Goal: Navigation & Orientation: Find specific page/section

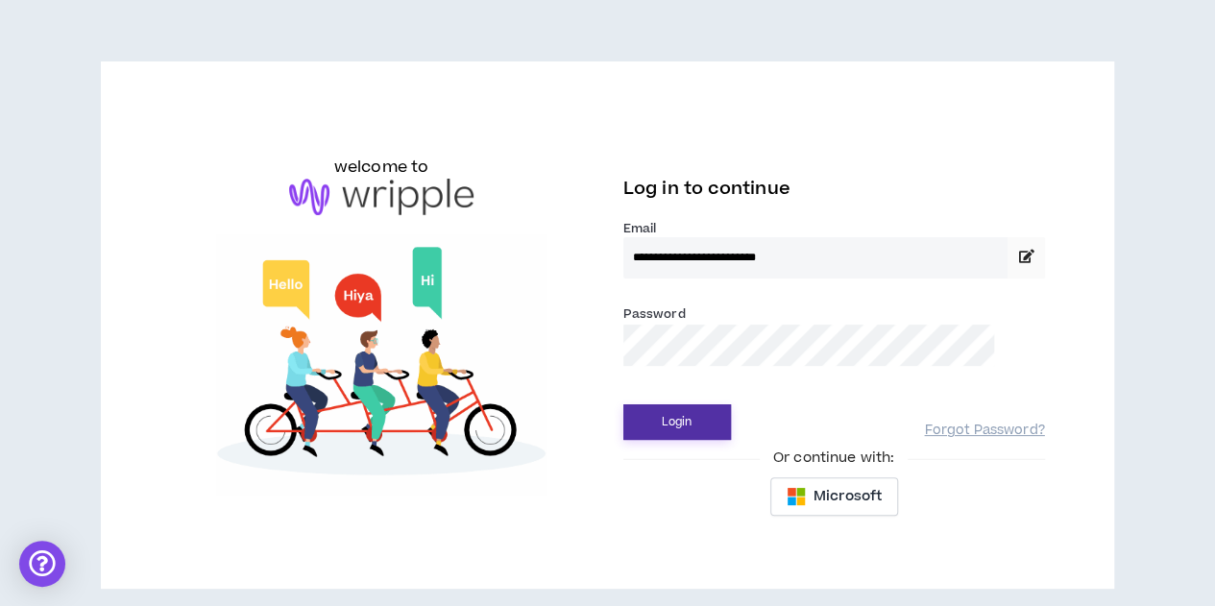
click at [647, 427] on button "Login" at bounding box center [677, 422] width 108 height 36
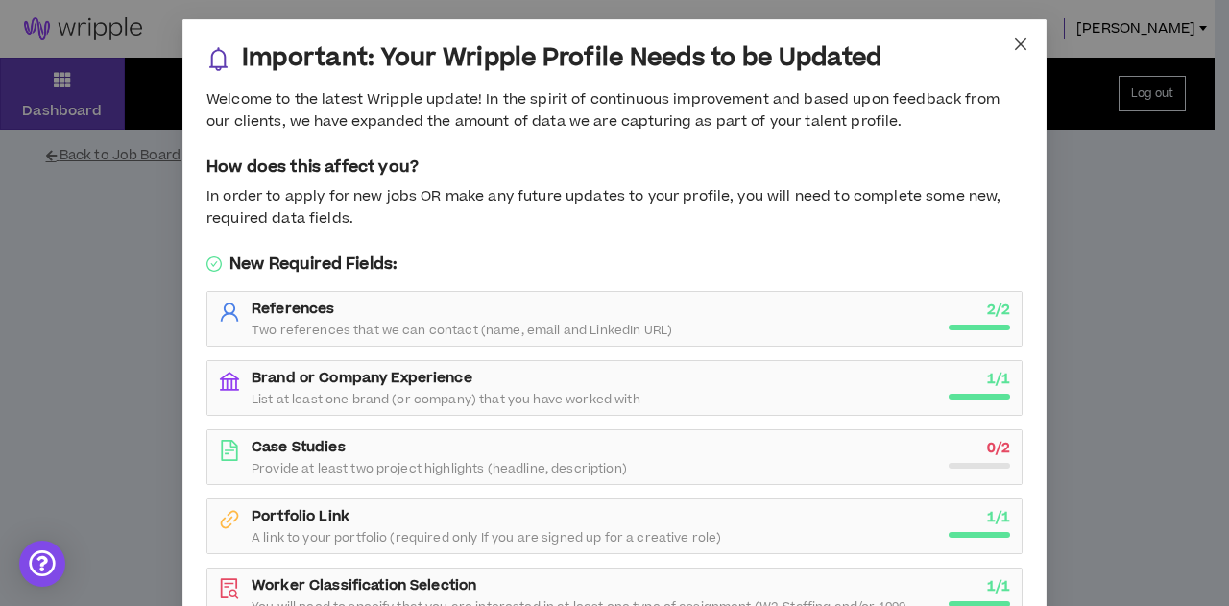
click at [1013, 39] on icon "close" at bounding box center [1020, 43] width 15 height 15
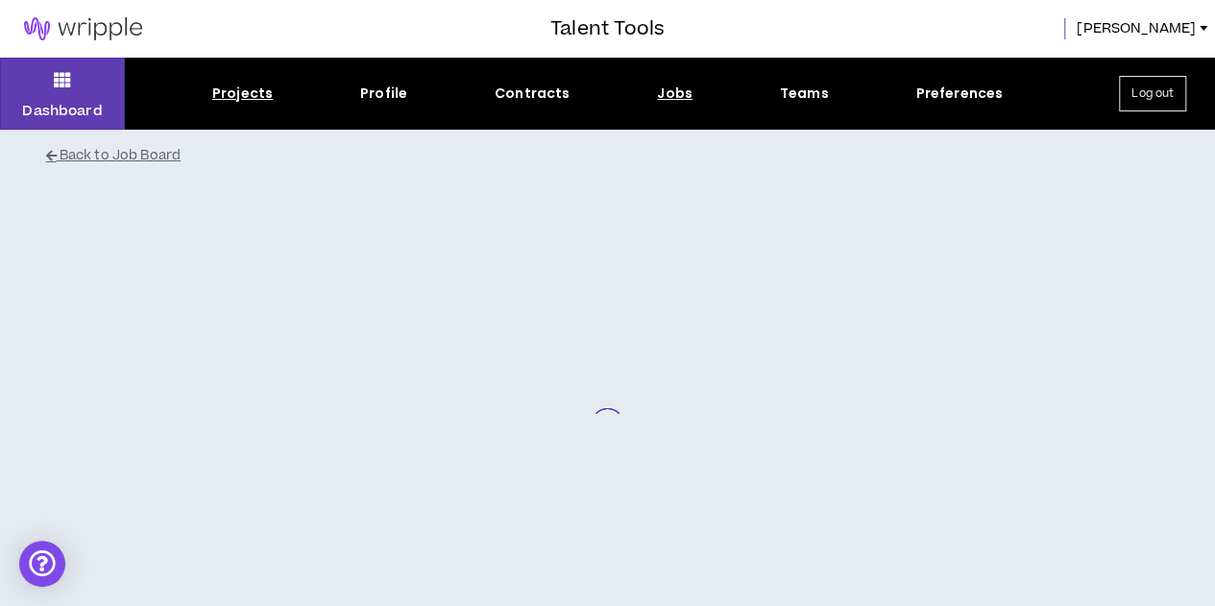
click at [255, 93] on div "Projects" at bounding box center [242, 94] width 61 height 20
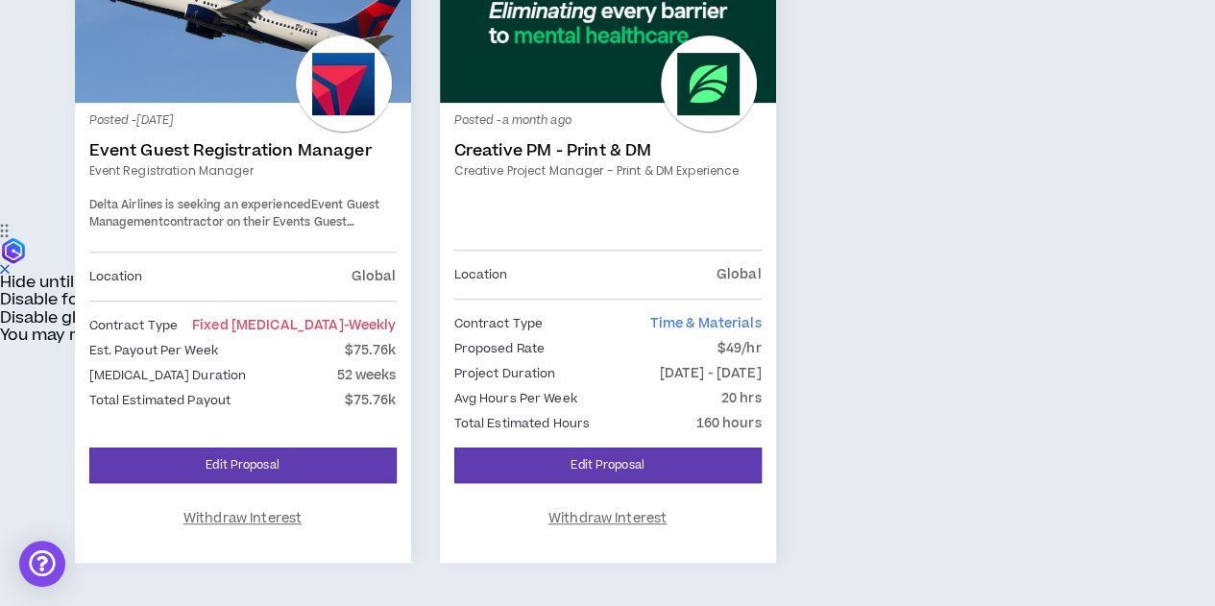
scroll to position [384, 0]
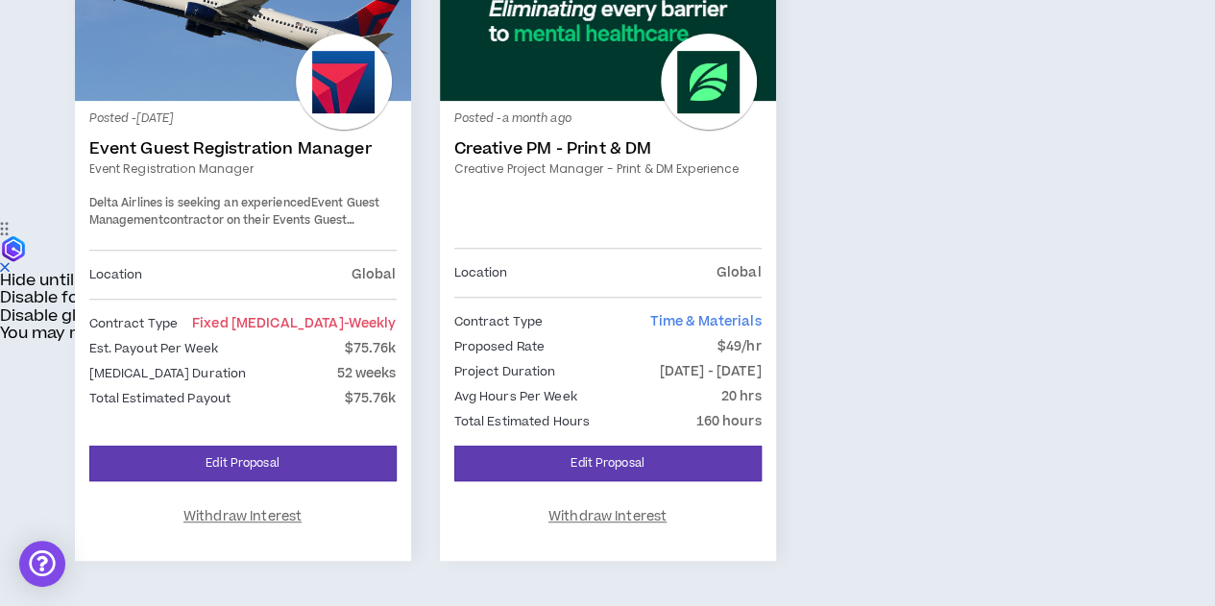
click at [588, 273] on div "Location Global" at bounding box center [607, 272] width 307 height 21
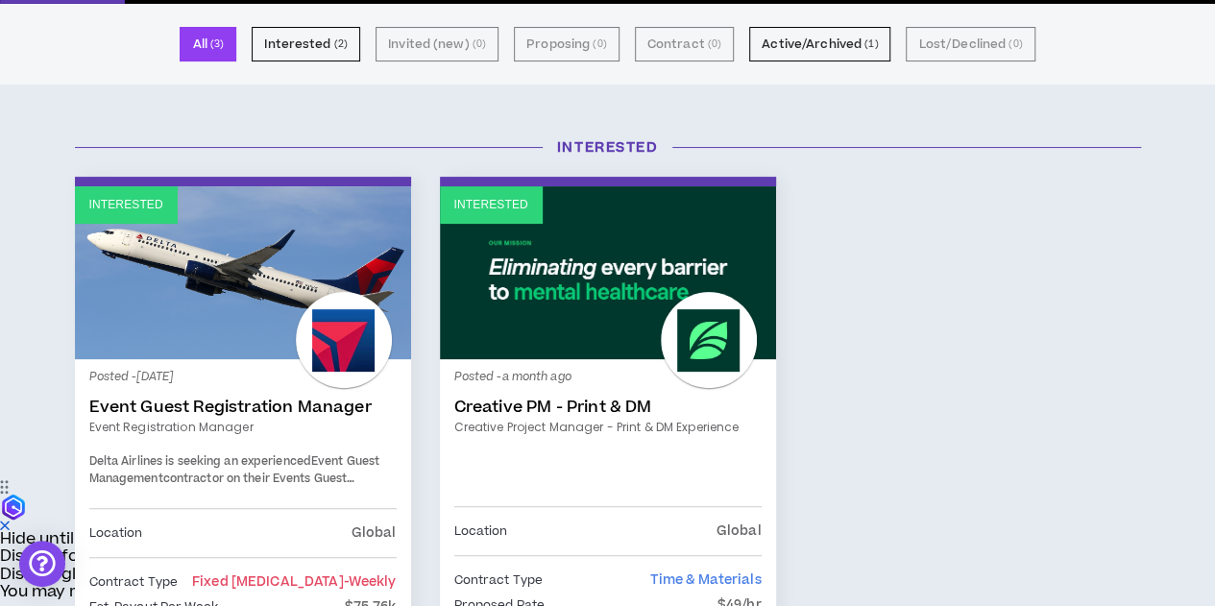
scroll to position [96, 0]
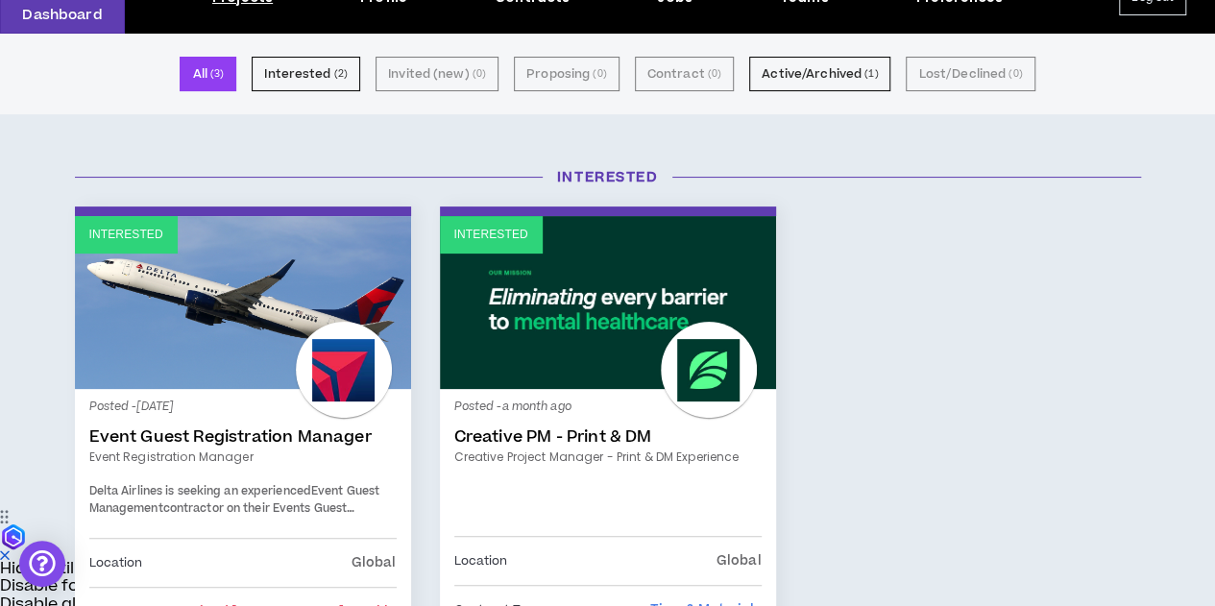
click at [0, 358] on div "Interested Interested Posted - [DATE] Event Guest Registration Manager Event Re…" at bounding box center [607, 530] width 1215 height 764
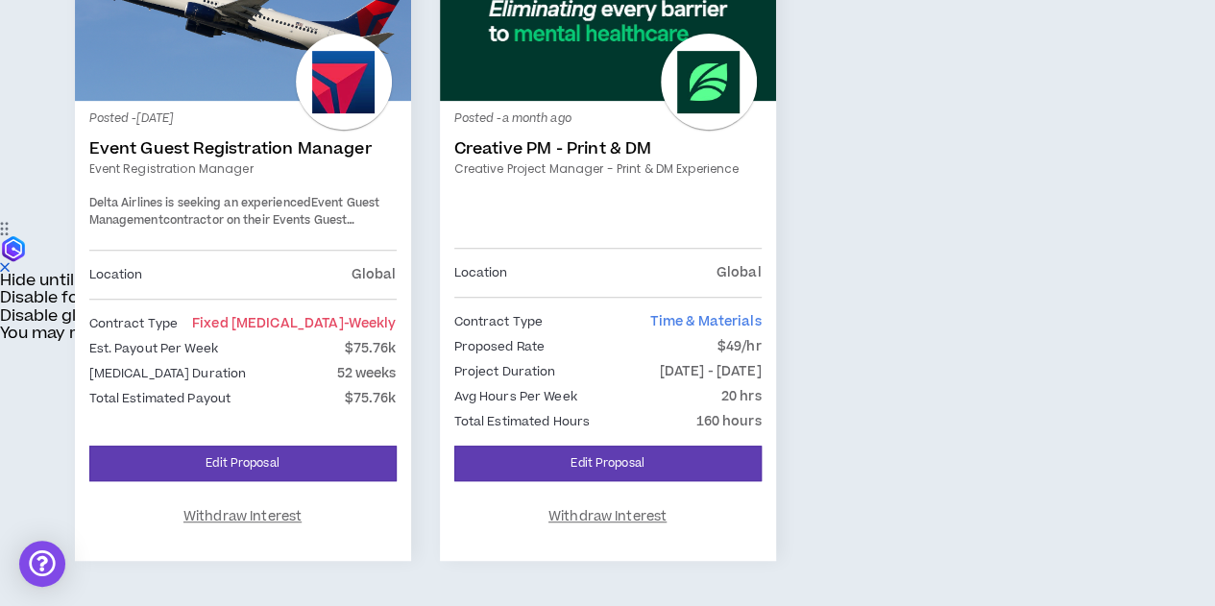
scroll to position [0, 0]
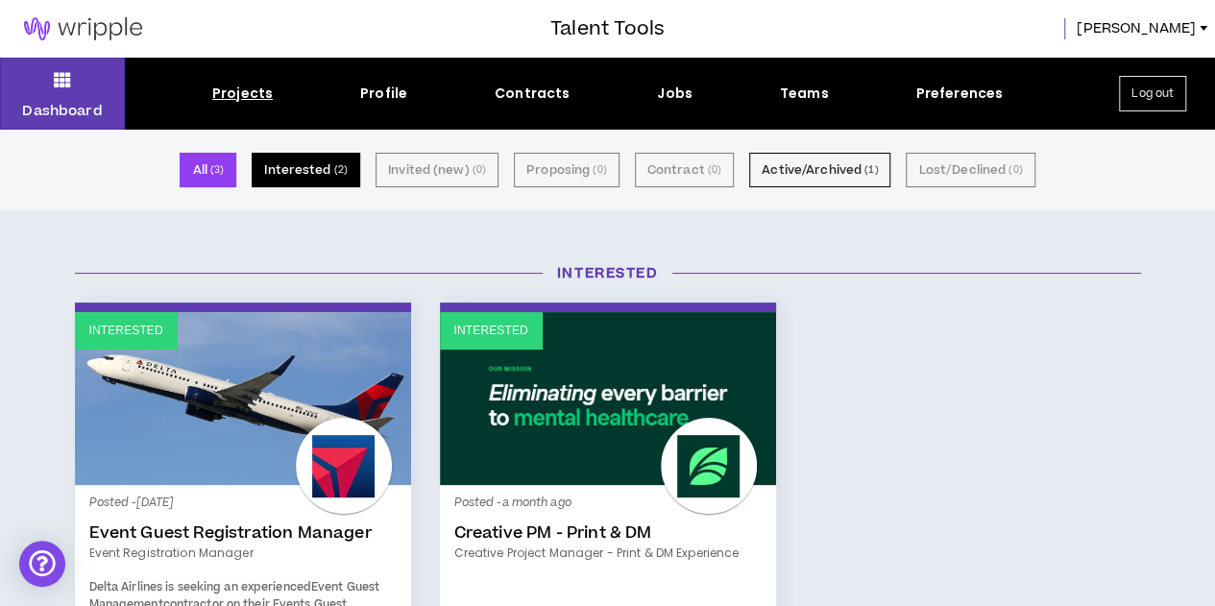
click at [314, 178] on button "Interested ( 2 )" at bounding box center [306, 170] width 109 height 35
click at [497, 106] on div "Dashboard Projects Profile Contracts Jobs Teams Preferences Log out" at bounding box center [607, 94] width 1215 height 72
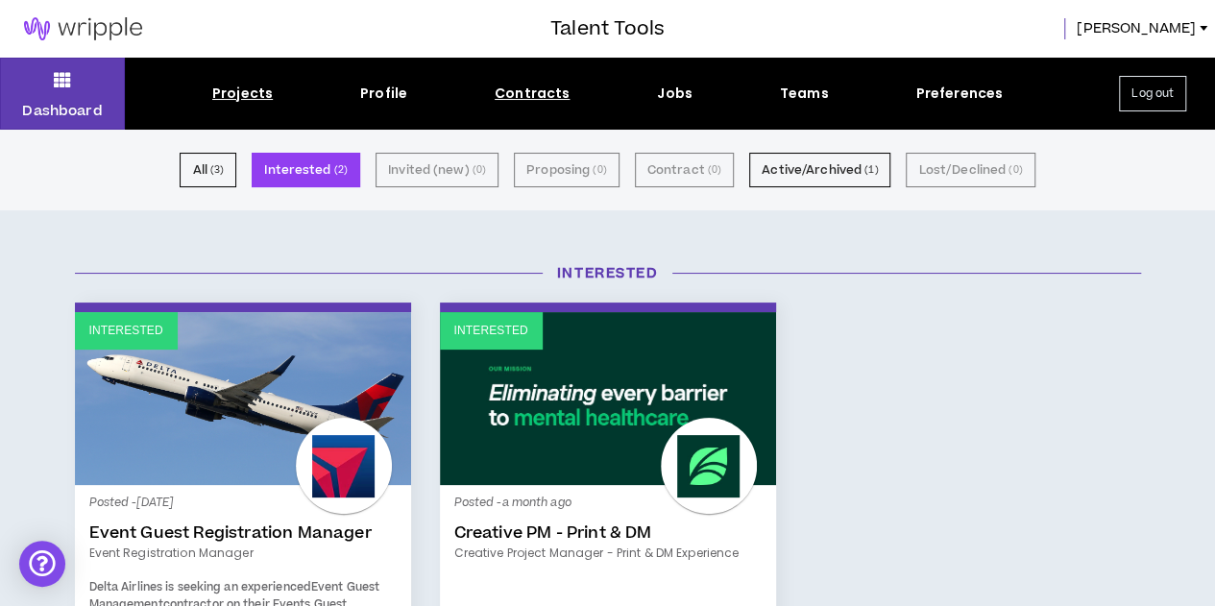
click at [513, 91] on div "Contracts" at bounding box center [532, 94] width 75 height 20
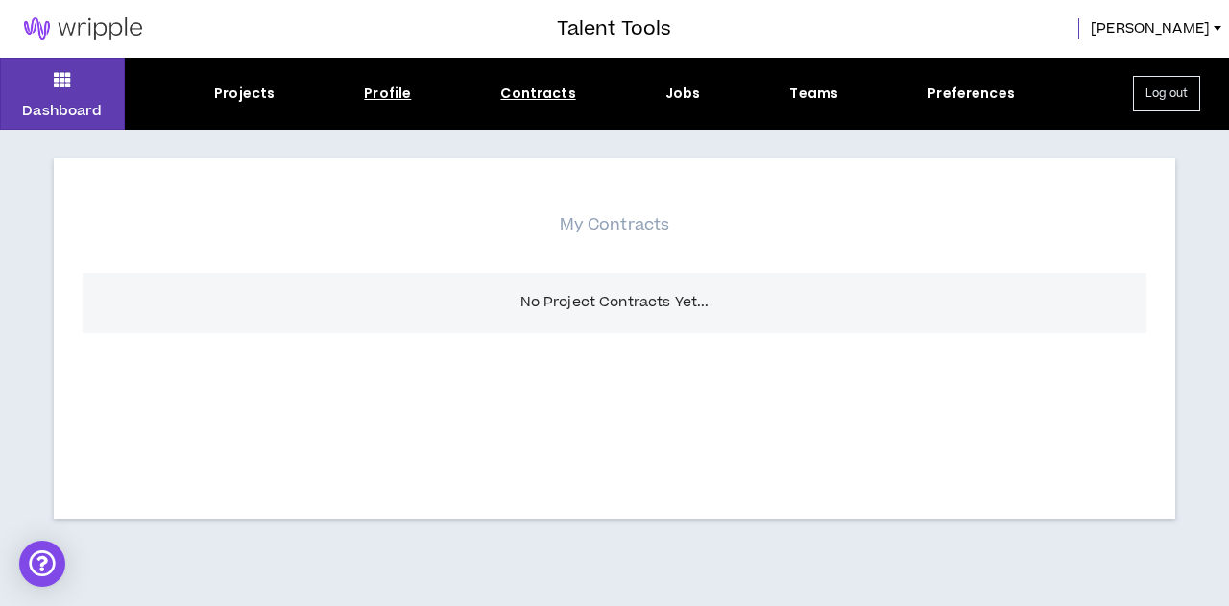
click at [385, 88] on div "Profile" at bounding box center [387, 94] width 47 height 20
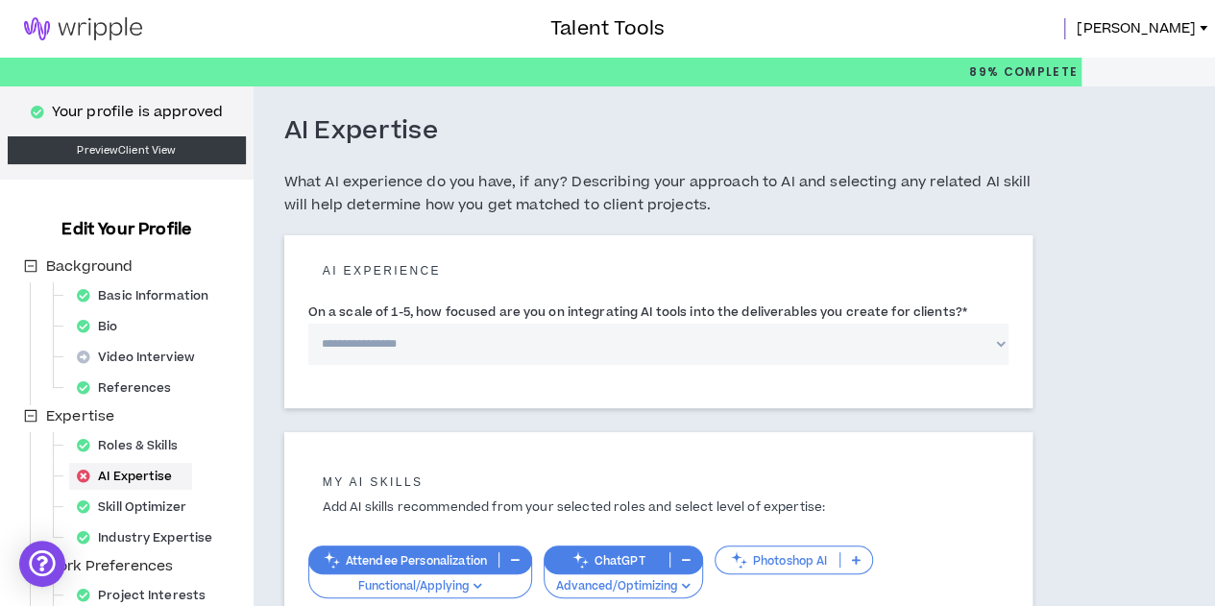
click at [85, 26] on img at bounding box center [83, 28] width 166 height 23
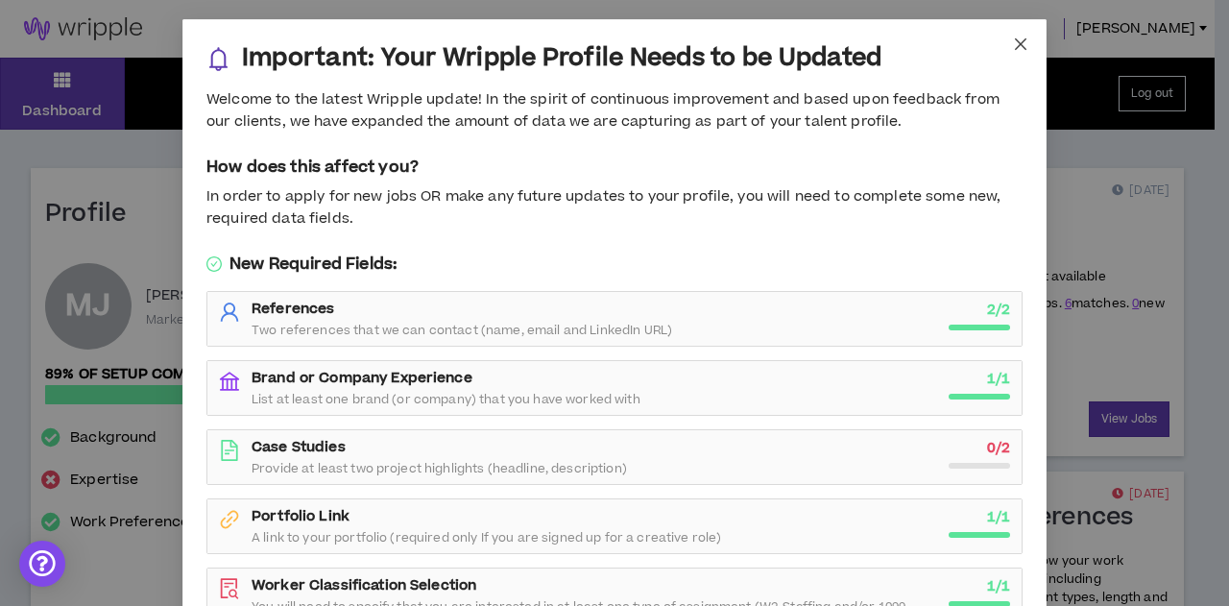
click at [1013, 44] on icon "close" at bounding box center [1020, 43] width 15 height 15
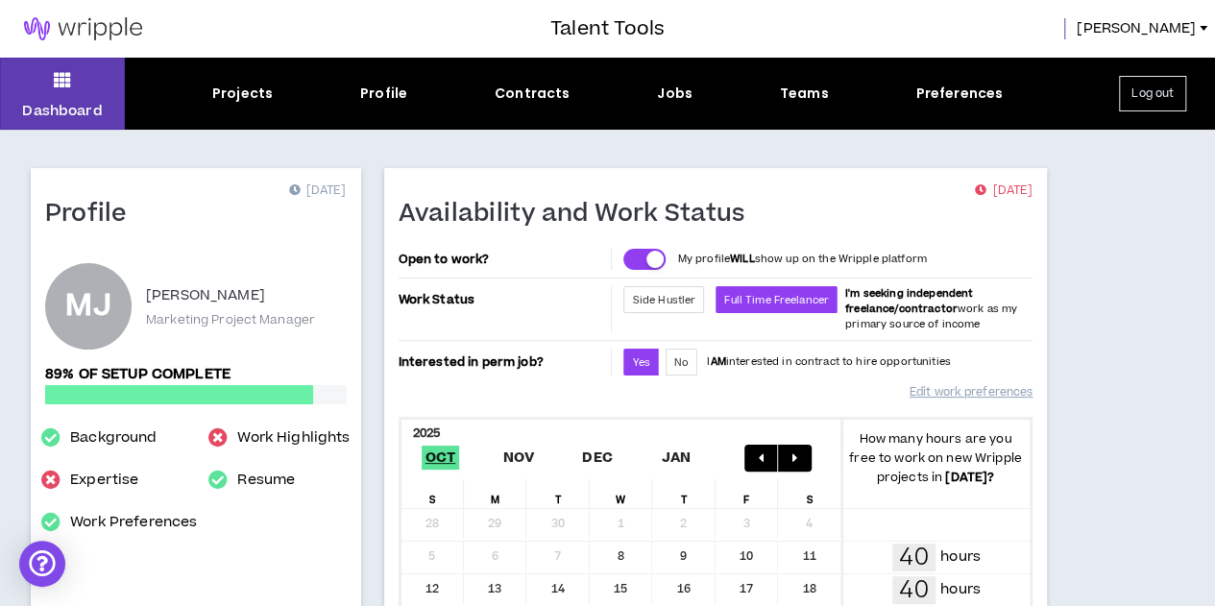
click at [273, 97] on div "Projects Profile Contracts Jobs Teams Preferences" at bounding box center [607, 94] width 965 height 20
click at [252, 97] on div "Projects" at bounding box center [242, 94] width 61 height 20
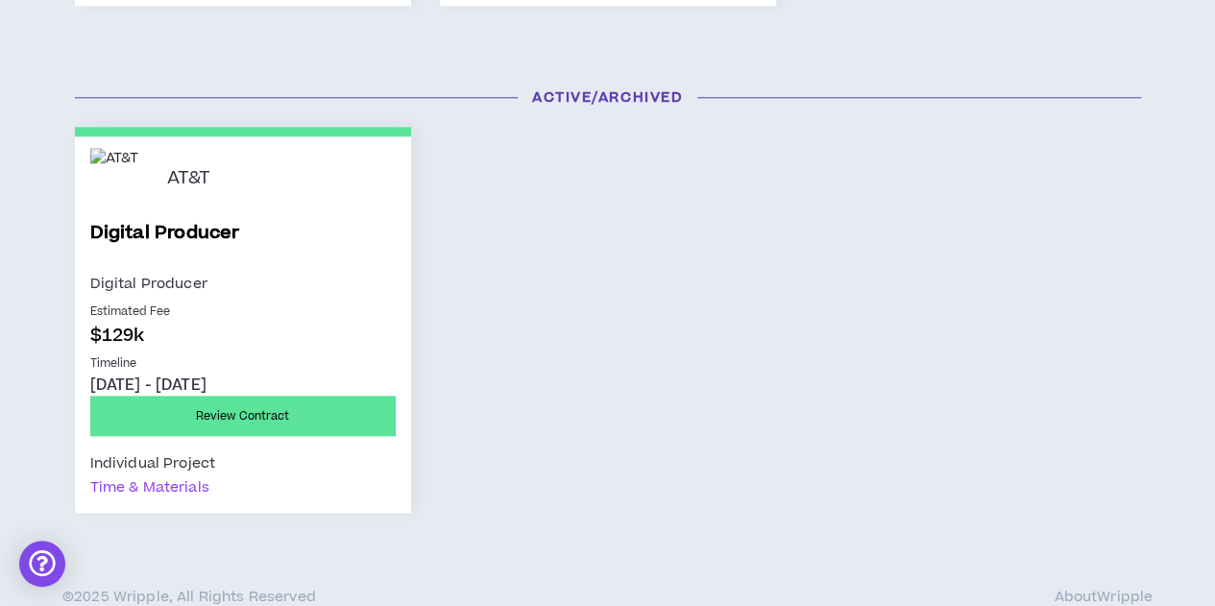
scroll to position [946, 0]
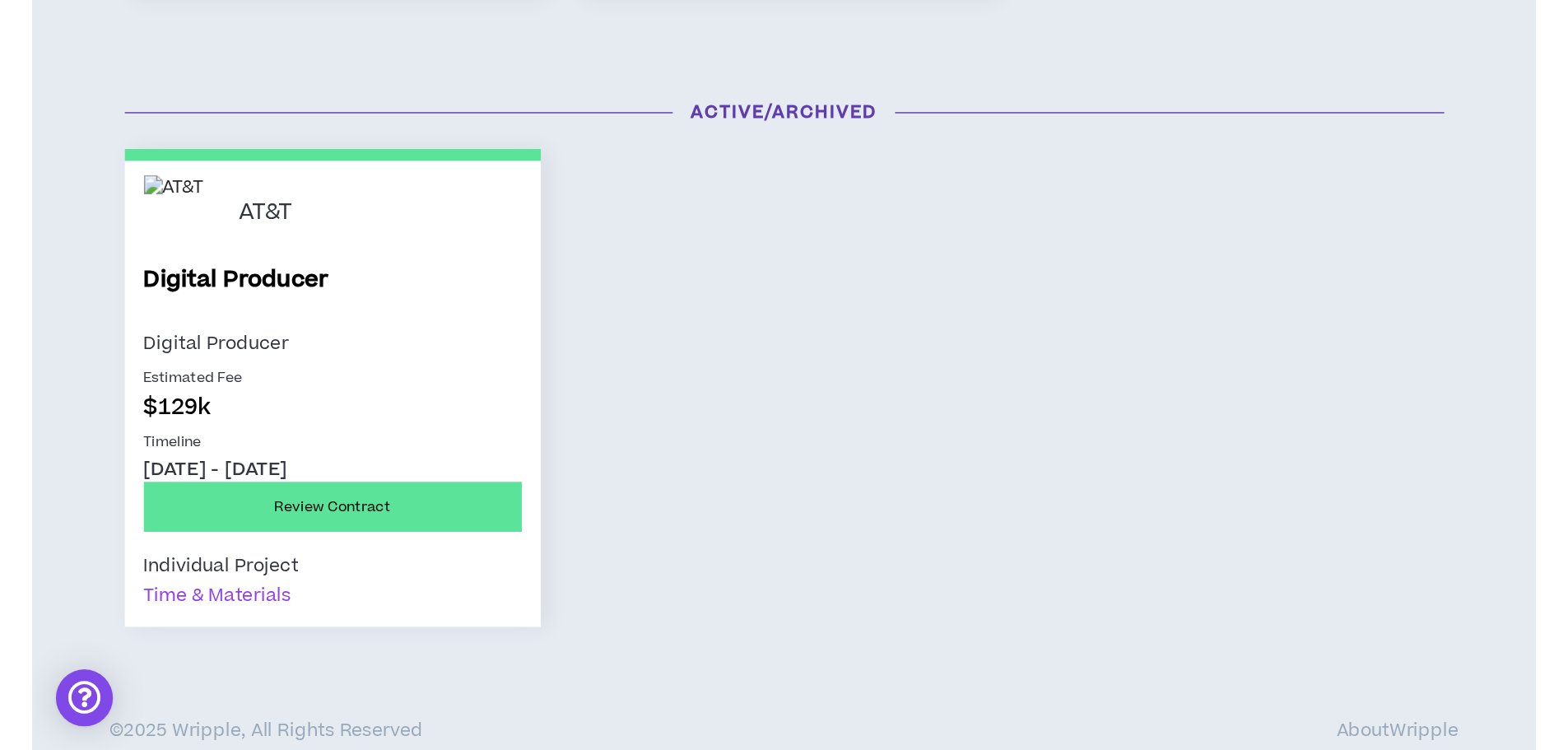
scroll to position [582, 0]
